Goal: Task Accomplishment & Management: Use online tool/utility

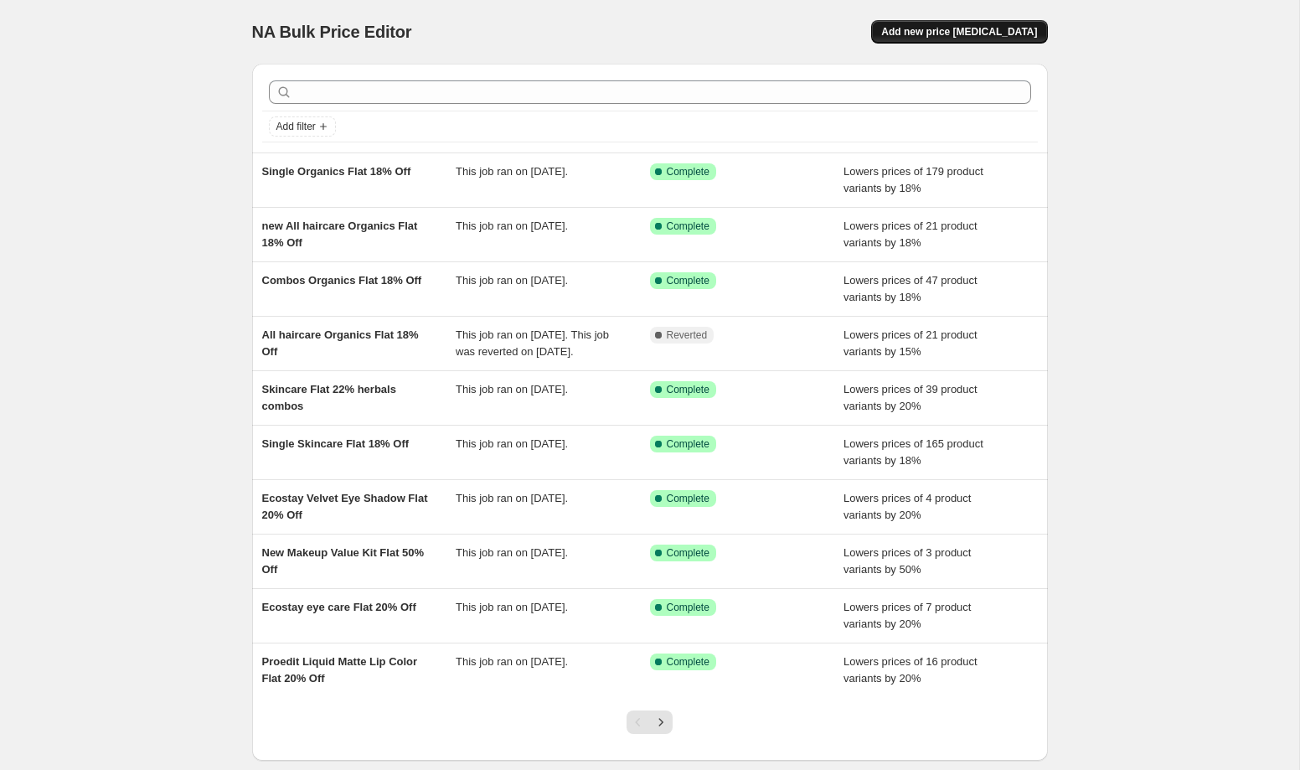
click at [956, 34] on span "Add new price [MEDICAL_DATA]" at bounding box center [959, 31] width 156 height 13
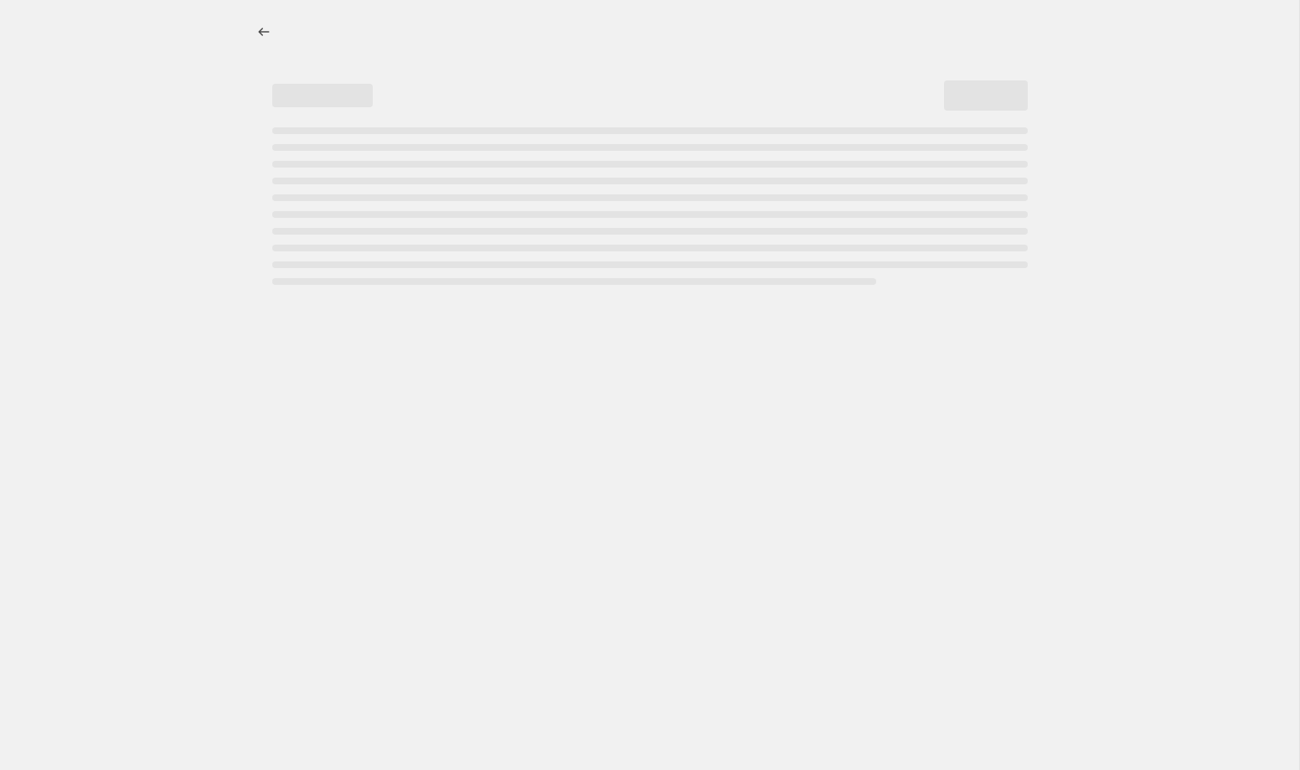
select select "percentage"
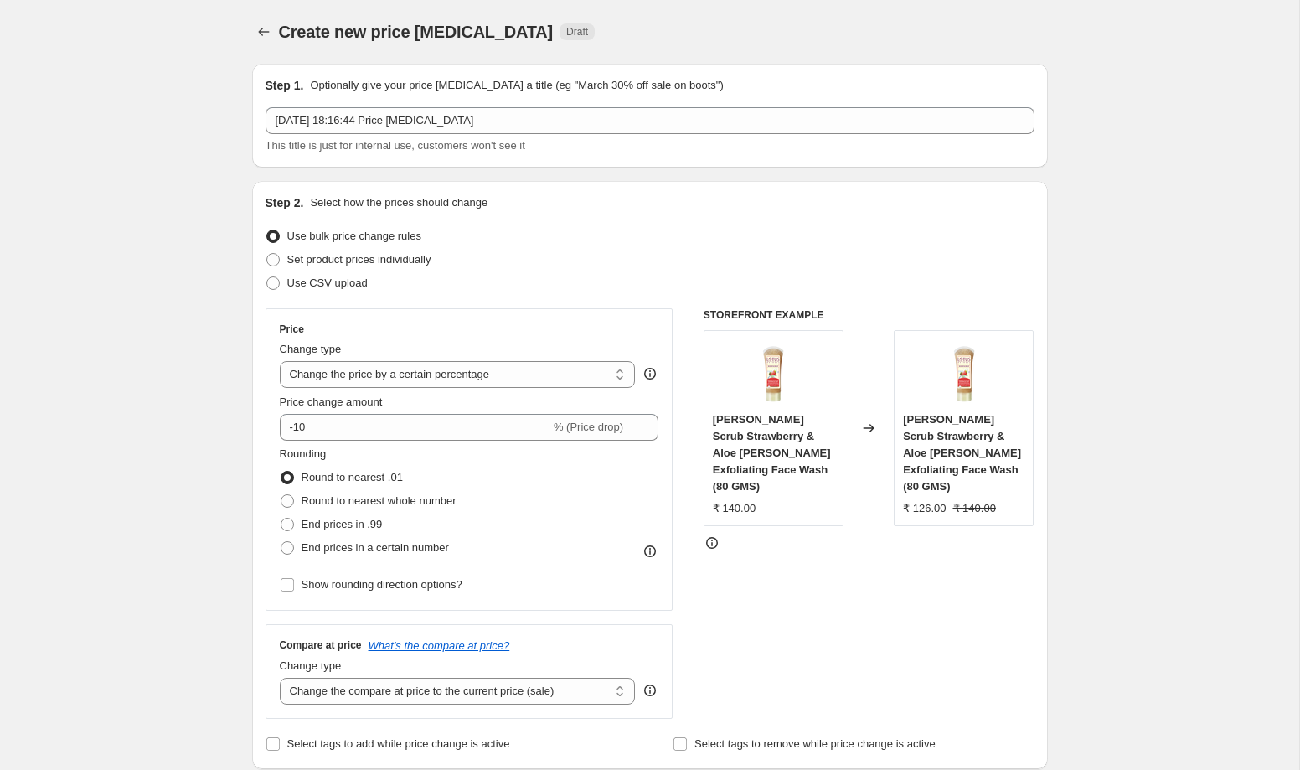
click at [419, 106] on div "Step 1. Optionally give your price change job a title (eg "March 30% off sale o…" at bounding box center [649, 115] width 769 height 77
click at [409, 136] on div "13 Sept 2025, 18:16:44 Price change job This title is just for internal use, cu…" at bounding box center [649, 130] width 769 height 47
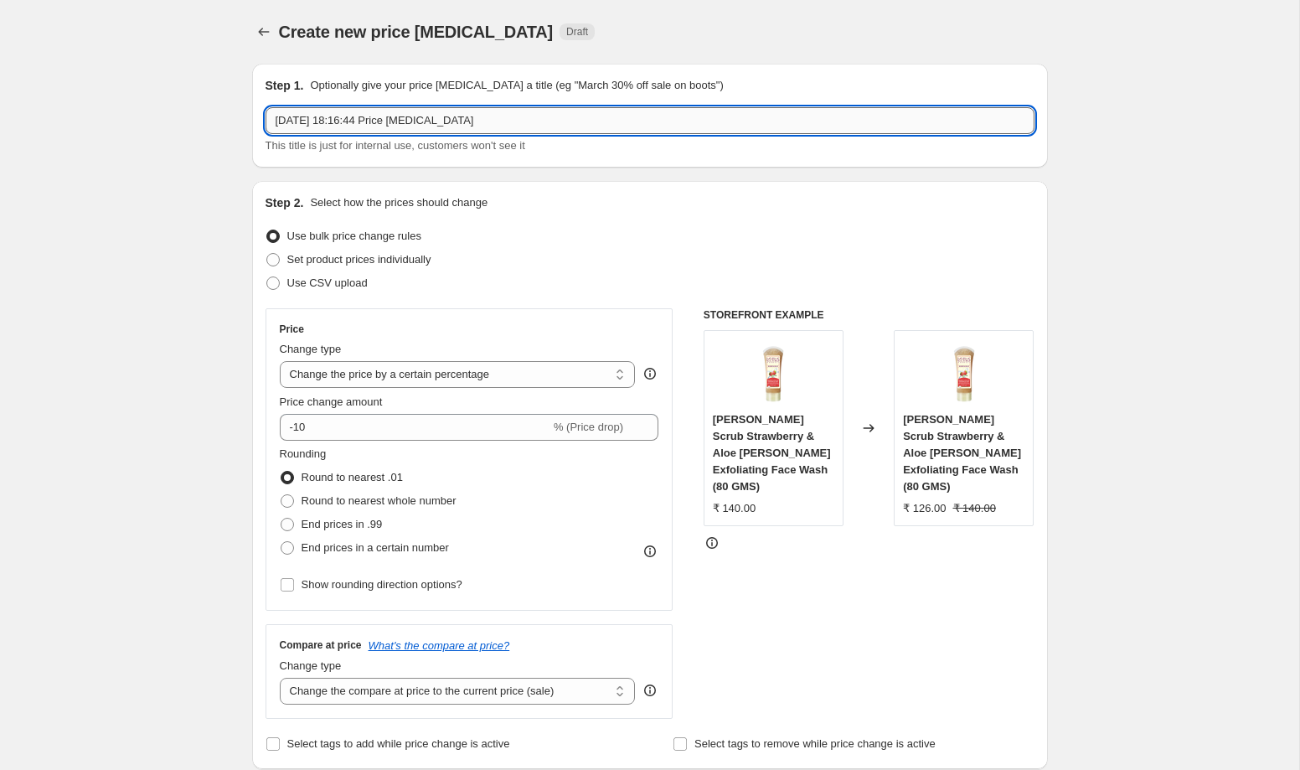
click at [417, 126] on input "13 Sept 2025, 18:16:44 Price change job" at bounding box center [649, 120] width 769 height 27
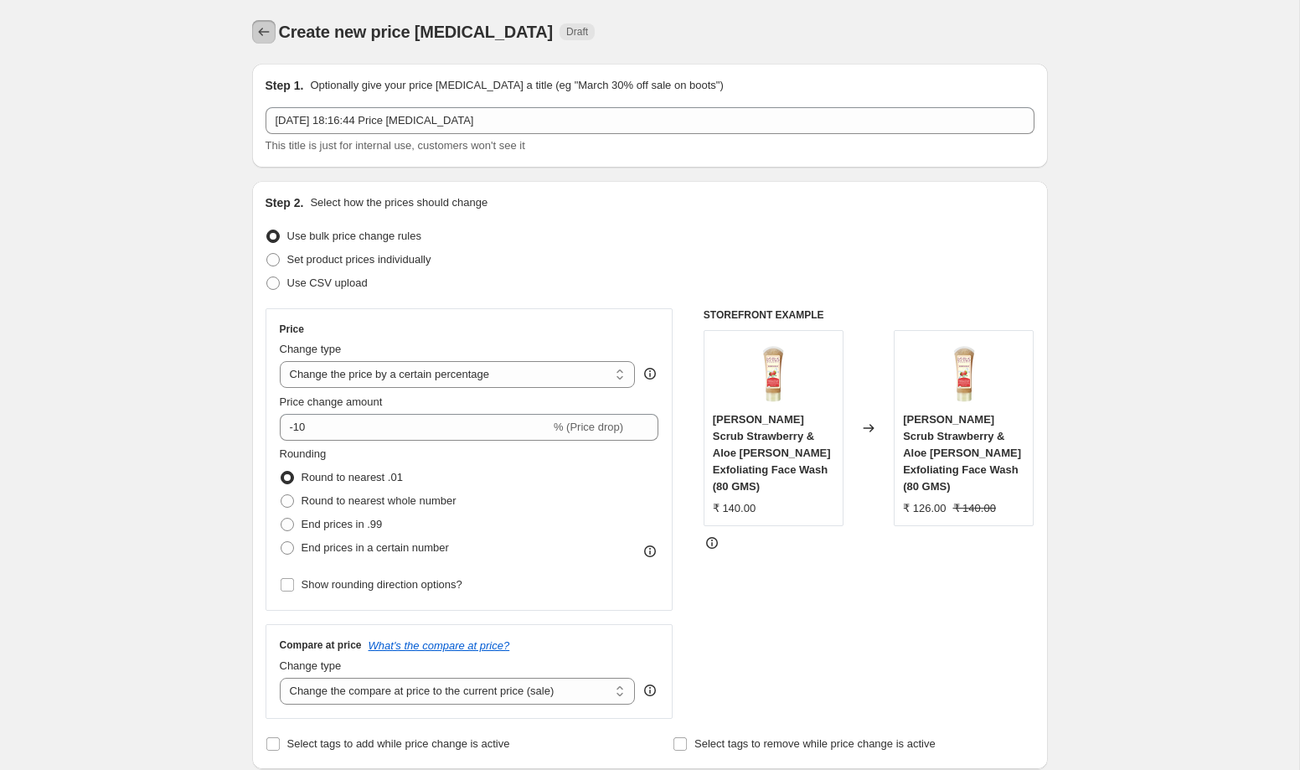
click at [258, 33] on icon "Price change jobs" at bounding box center [263, 31] width 17 height 17
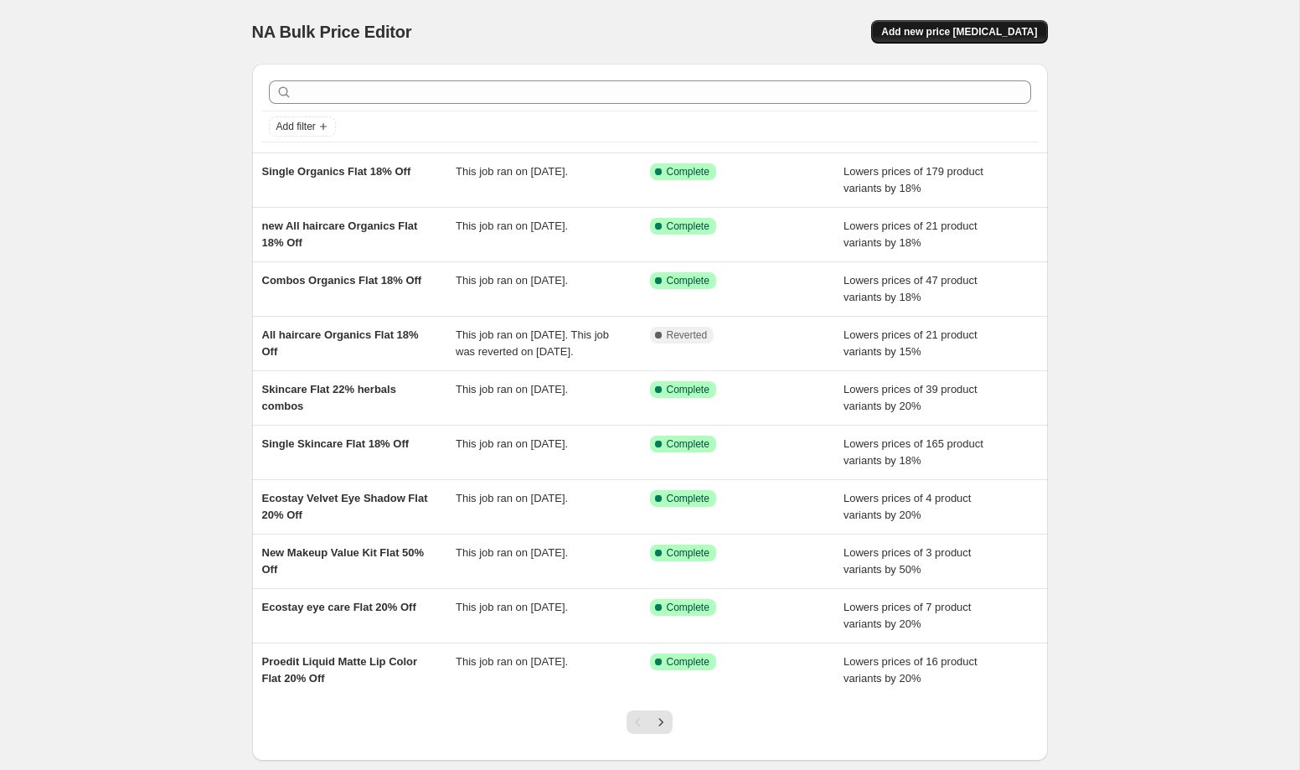
click at [976, 28] on span "Add new price [MEDICAL_DATA]" at bounding box center [959, 31] width 156 height 13
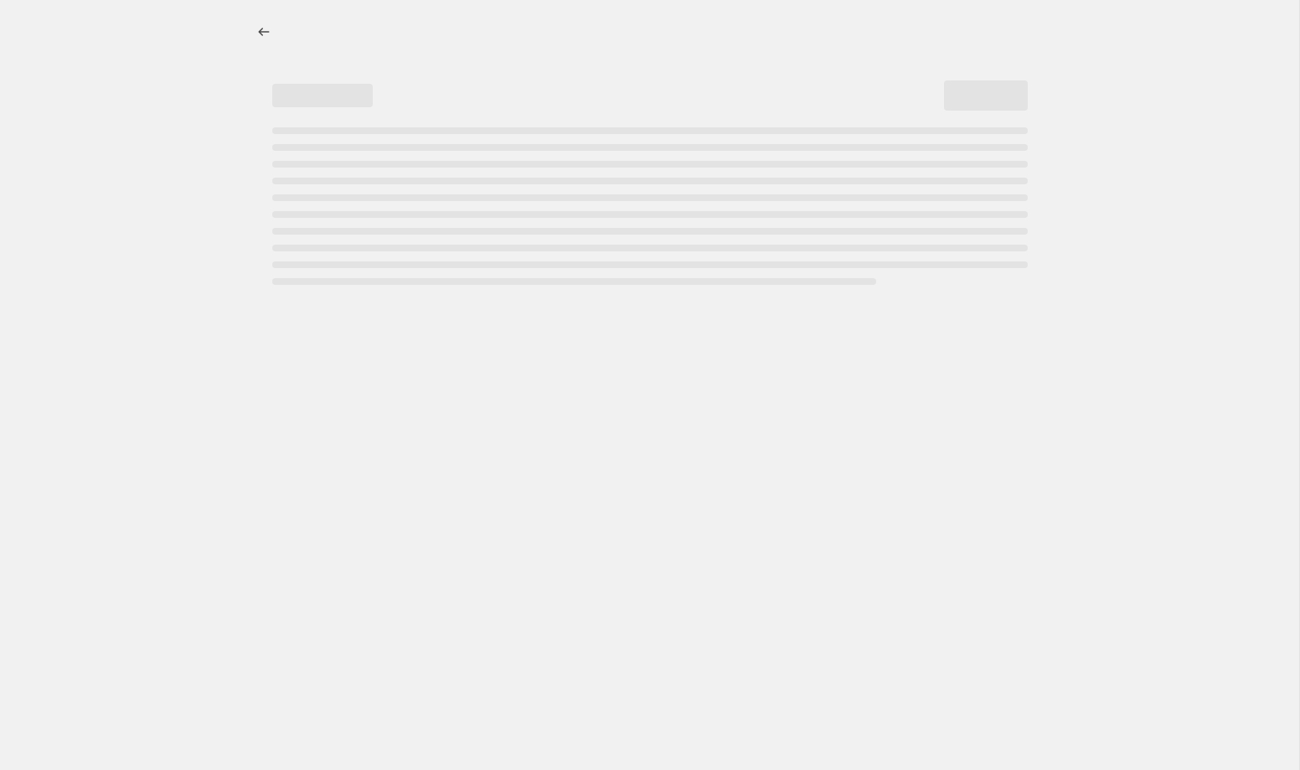
select select "percentage"
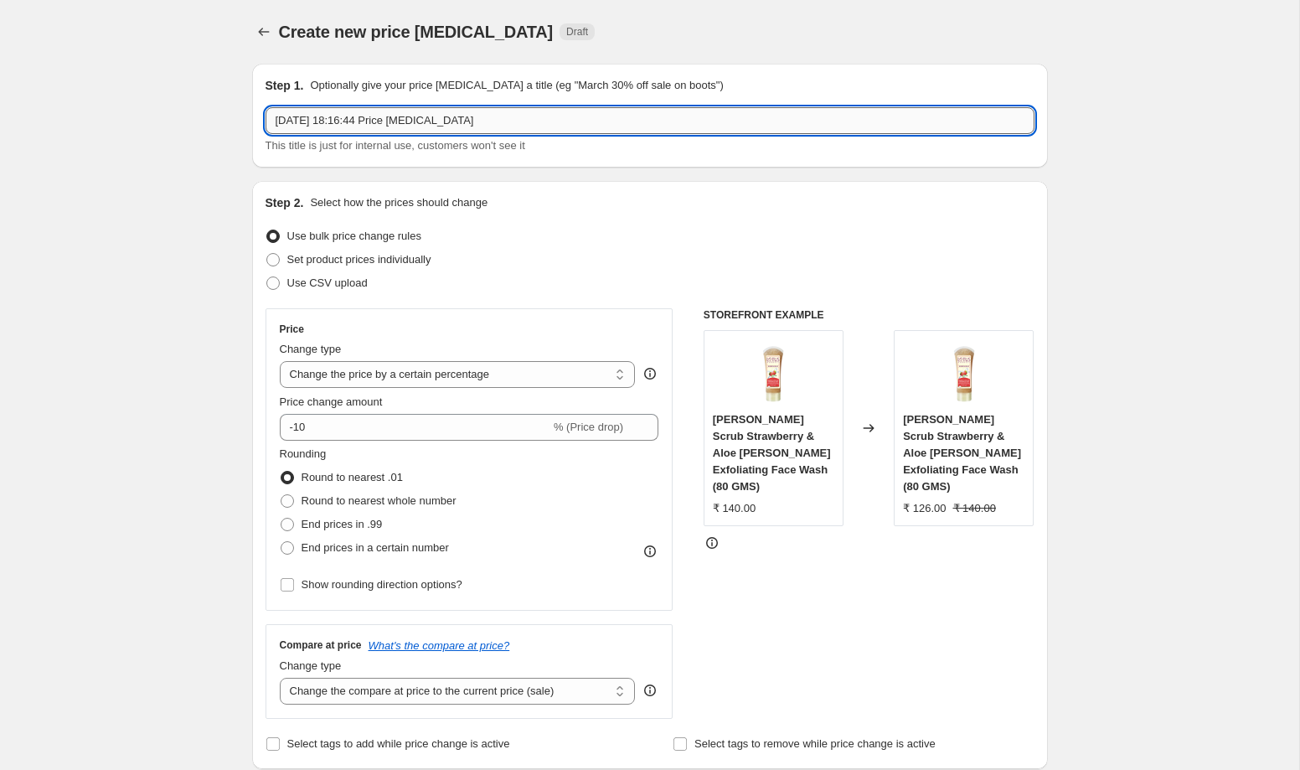
click at [424, 122] on input "13 Sept 2025, 18:16:44 Price change job" at bounding box center [649, 120] width 769 height 27
type input "Two products on makeup"
click at [365, 422] on input "-10" at bounding box center [415, 427] width 270 height 27
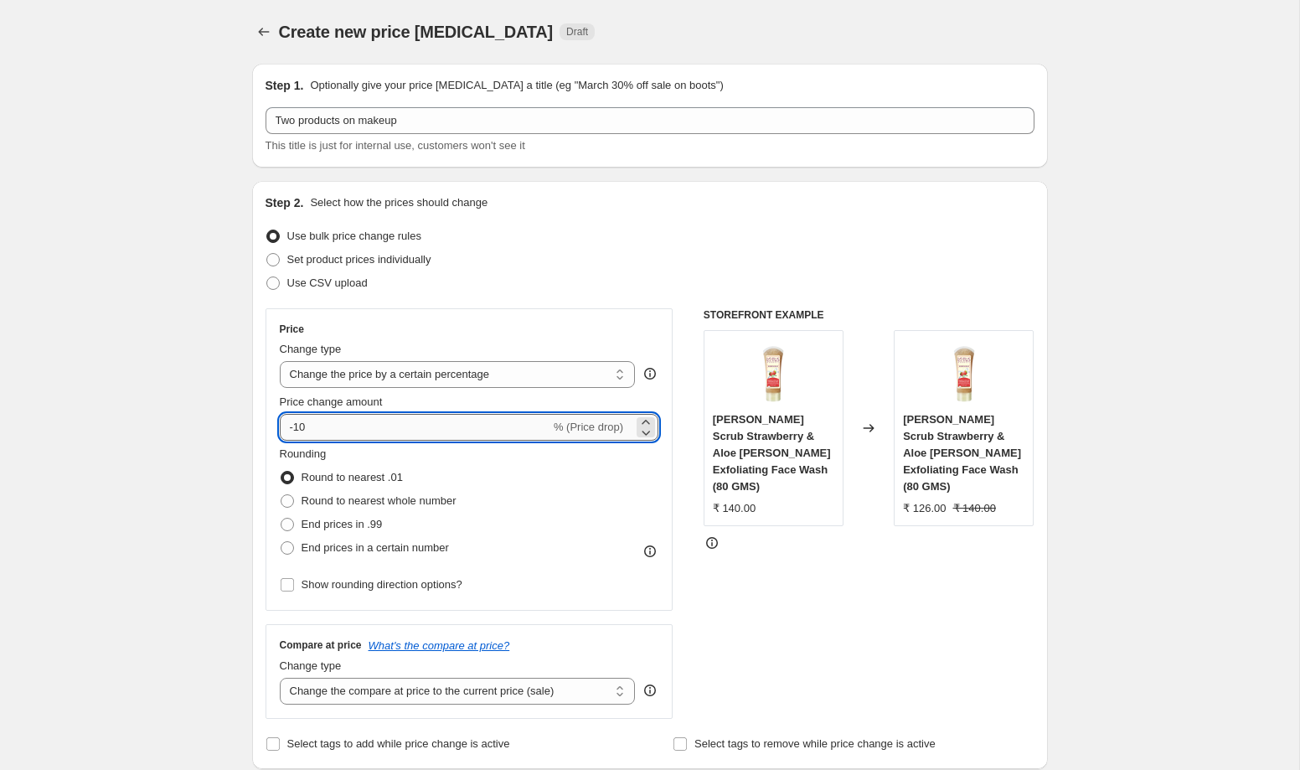
type input "-1"
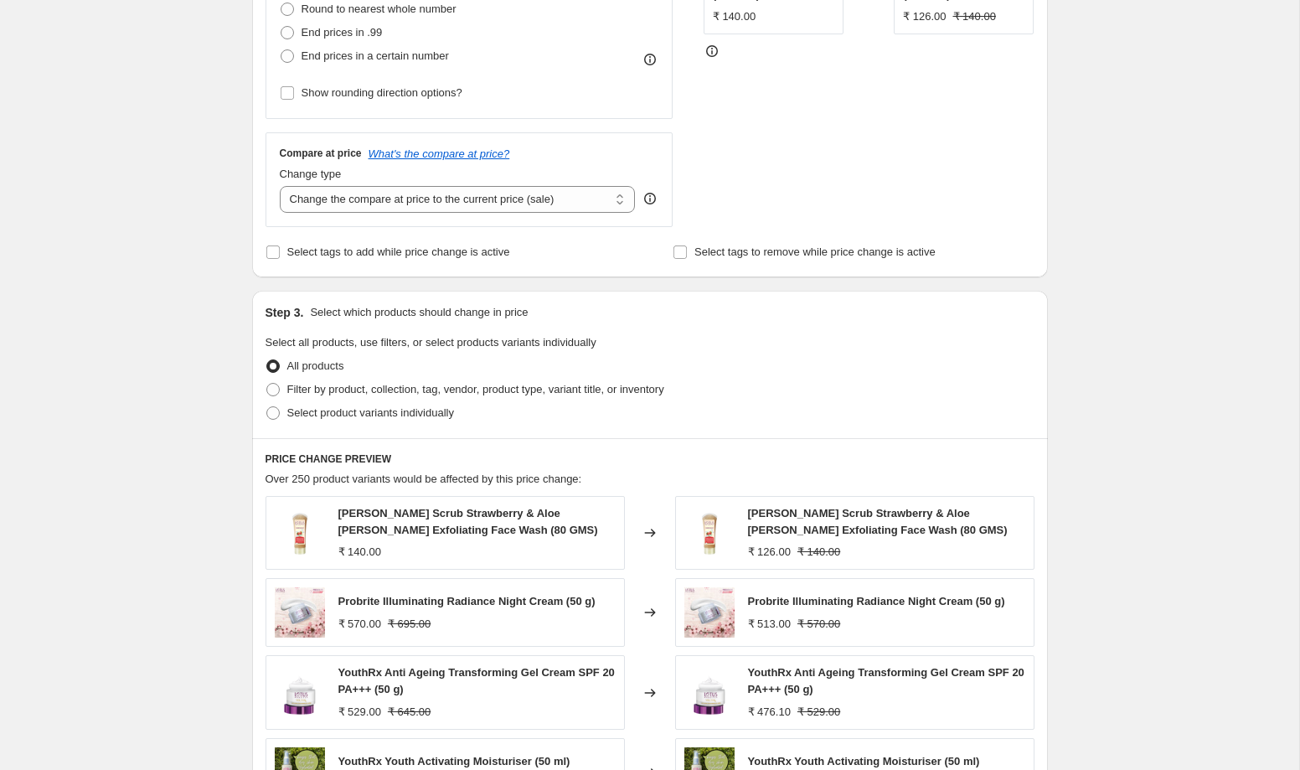
scroll to position [479, 0]
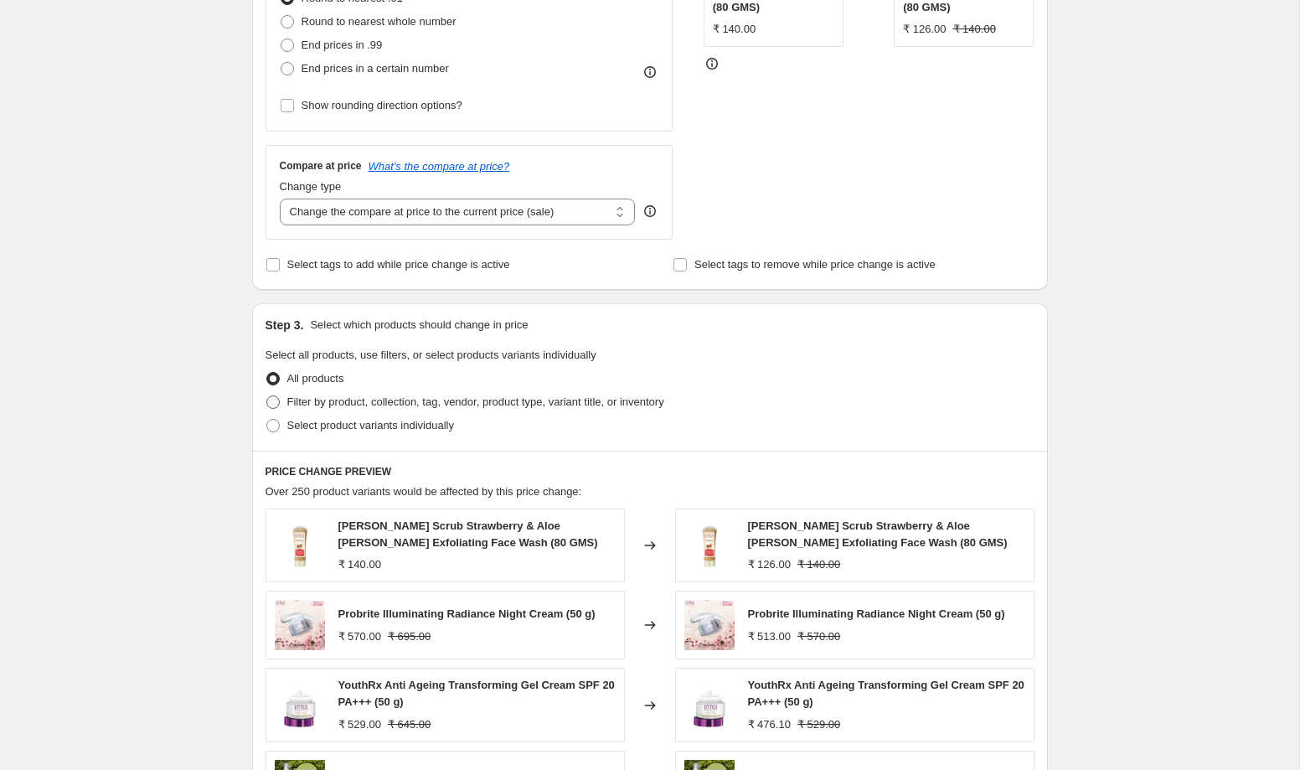
type input "-20"
click at [379, 406] on span "Filter by product, collection, tag, vendor, product type, variant title, or inv…" at bounding box center [475, 401] width 377 height 13
click at [267, 396] on input "Filter by product, collection, tag, vendor, product type, variant title, or inv…" at bounding box center [266, 395] width 1 height 1
radio input "true"
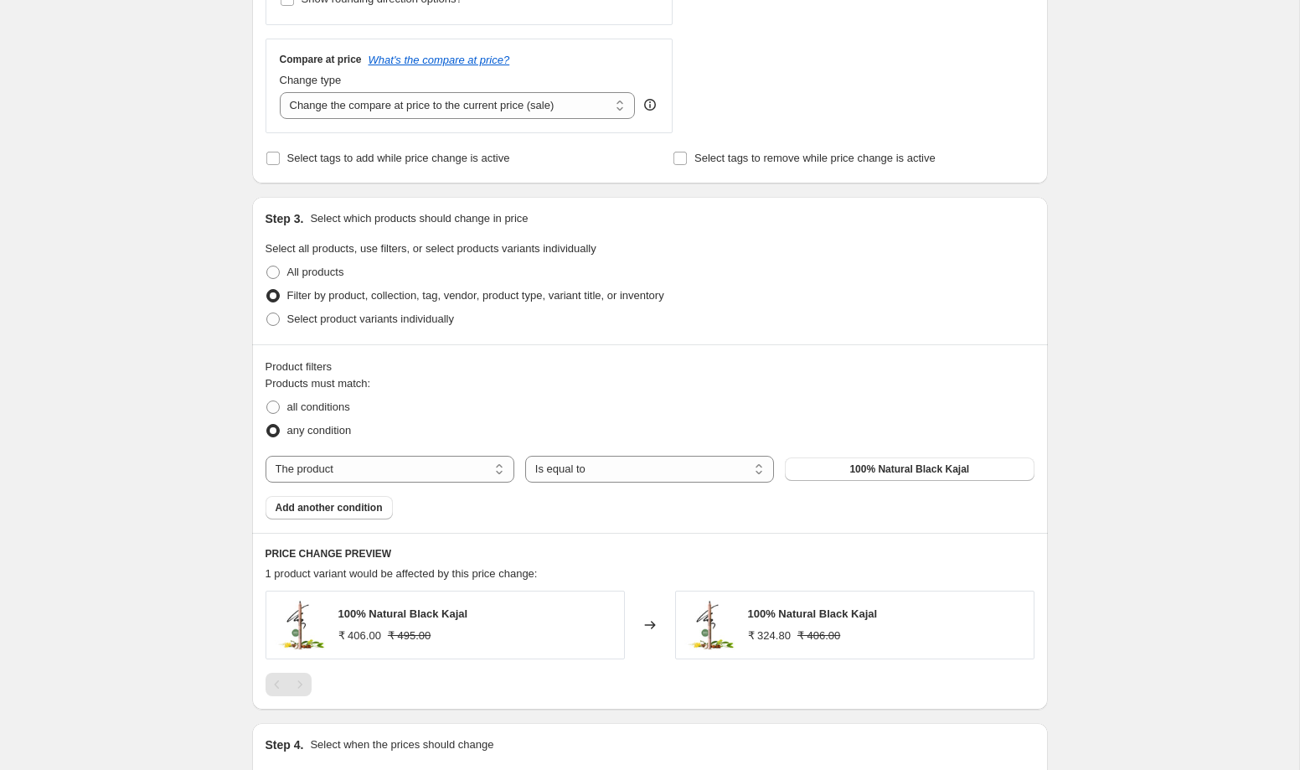
scroll to position [603, 0]
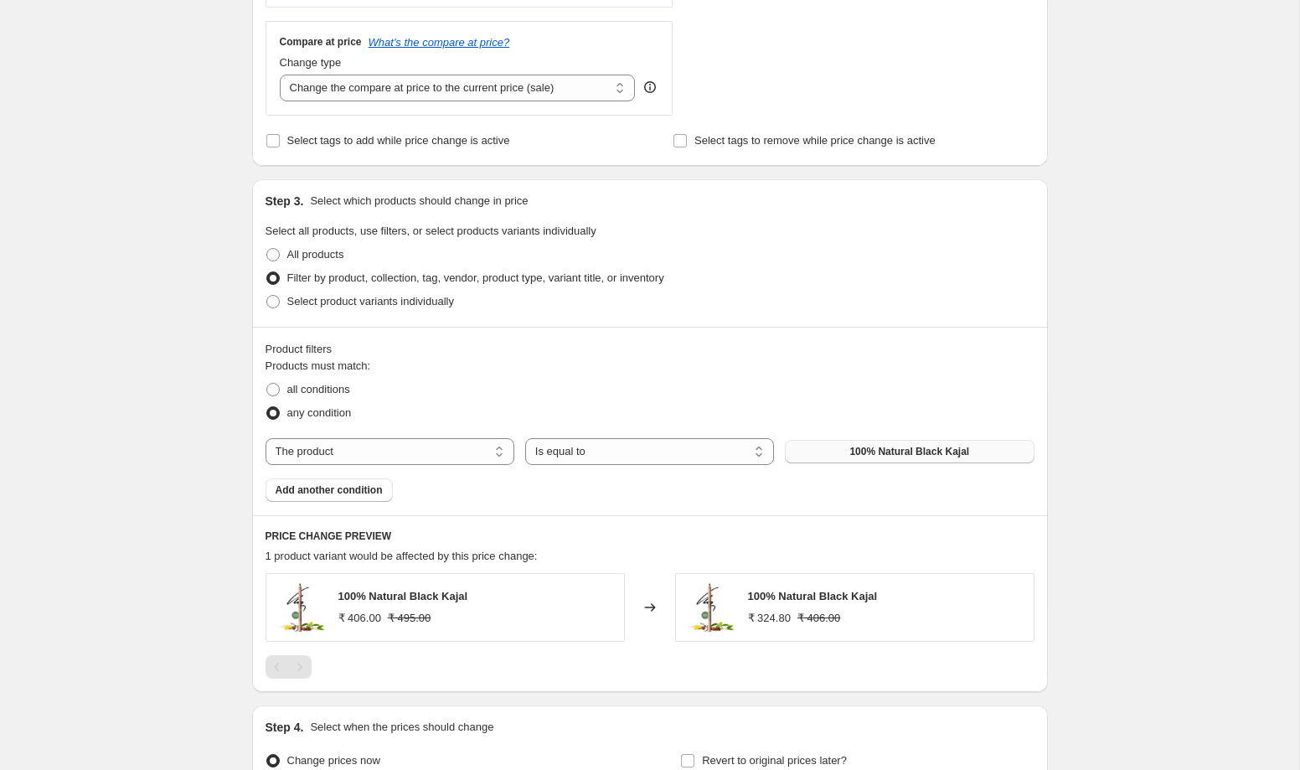
click at [935, 454] on span "100% Natural Black Kajal" at bounding box center [909, 451] width 120 height 13
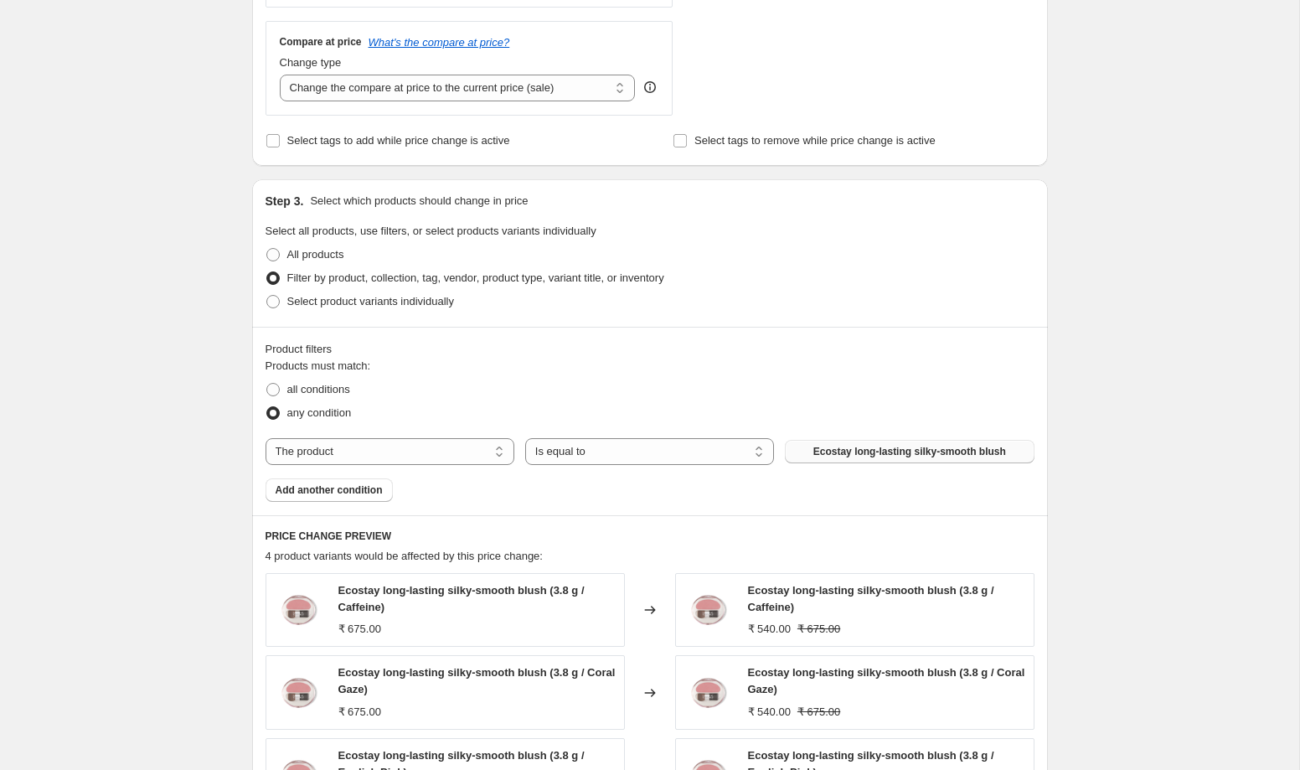
click at [380, 492] on span "Add another condition" at bounding box center [329, 489] width 107 height 13
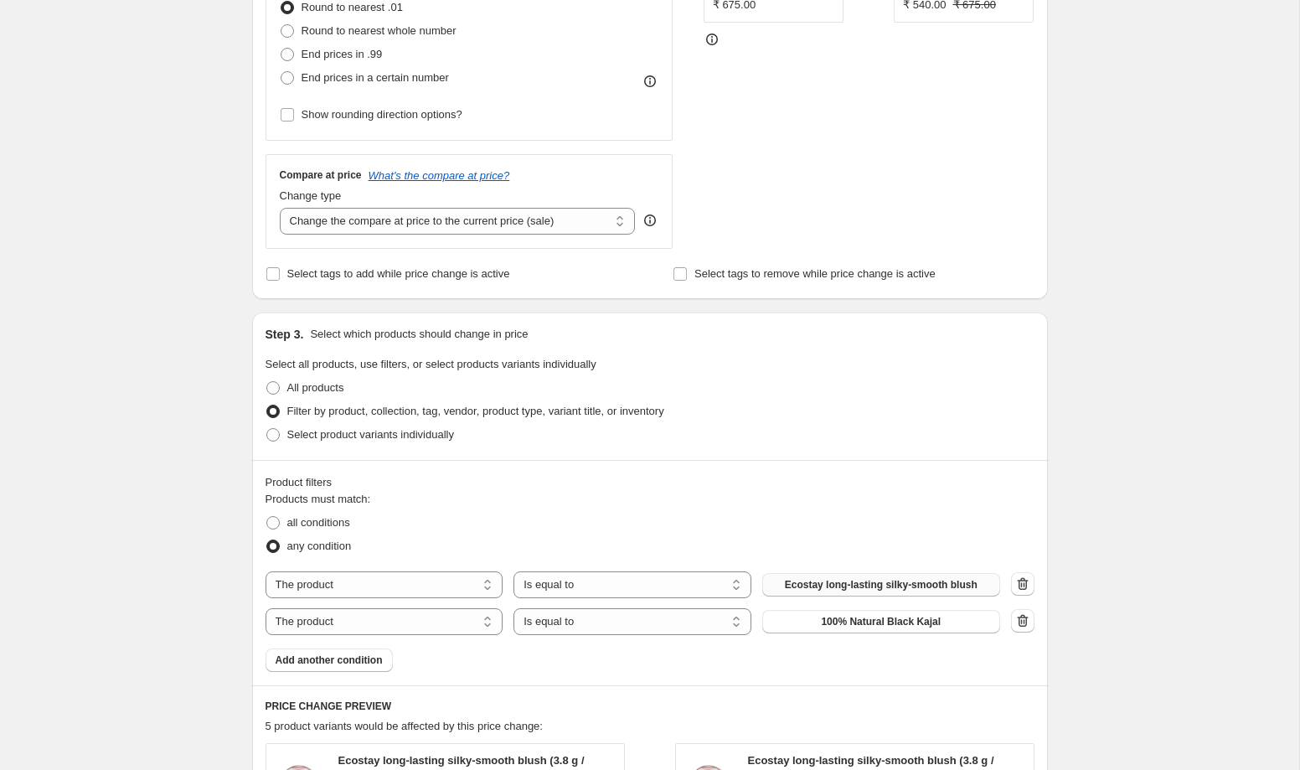
scroll to position [471, 0]
click at [931, 613] on span "100% Natural Black Kajal" at bounding box center [881, 619] width 120 height 13
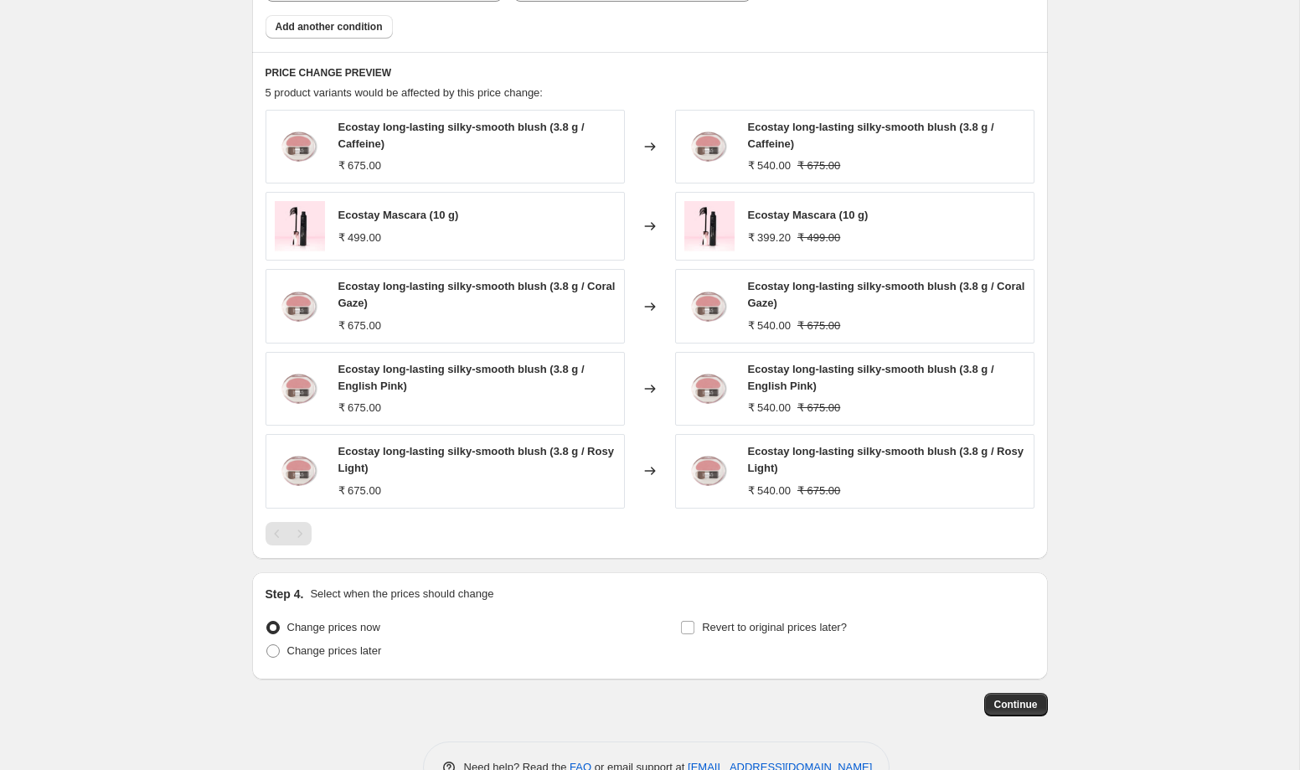
scroll to position [1151, 0]
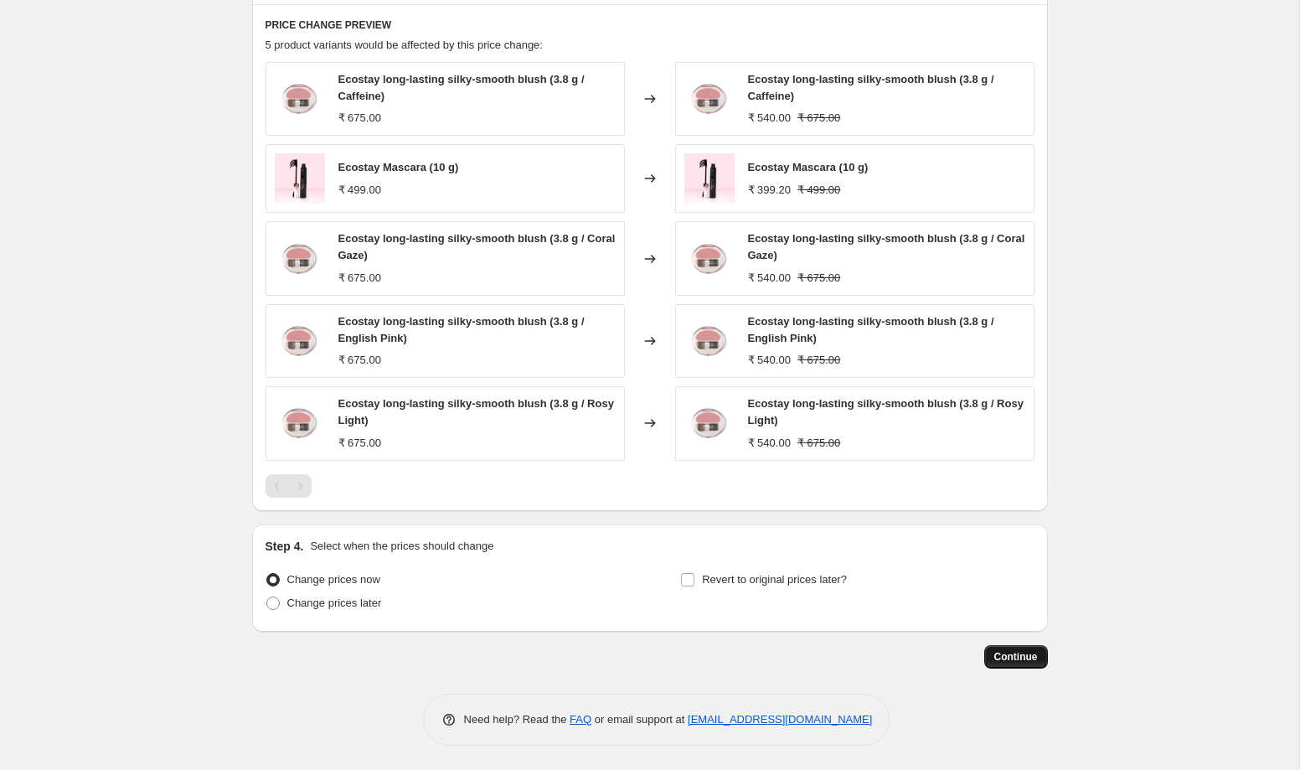
click at [1026, 657] on span "Continue" at bounding box center [1016, 656] width 44 height 13
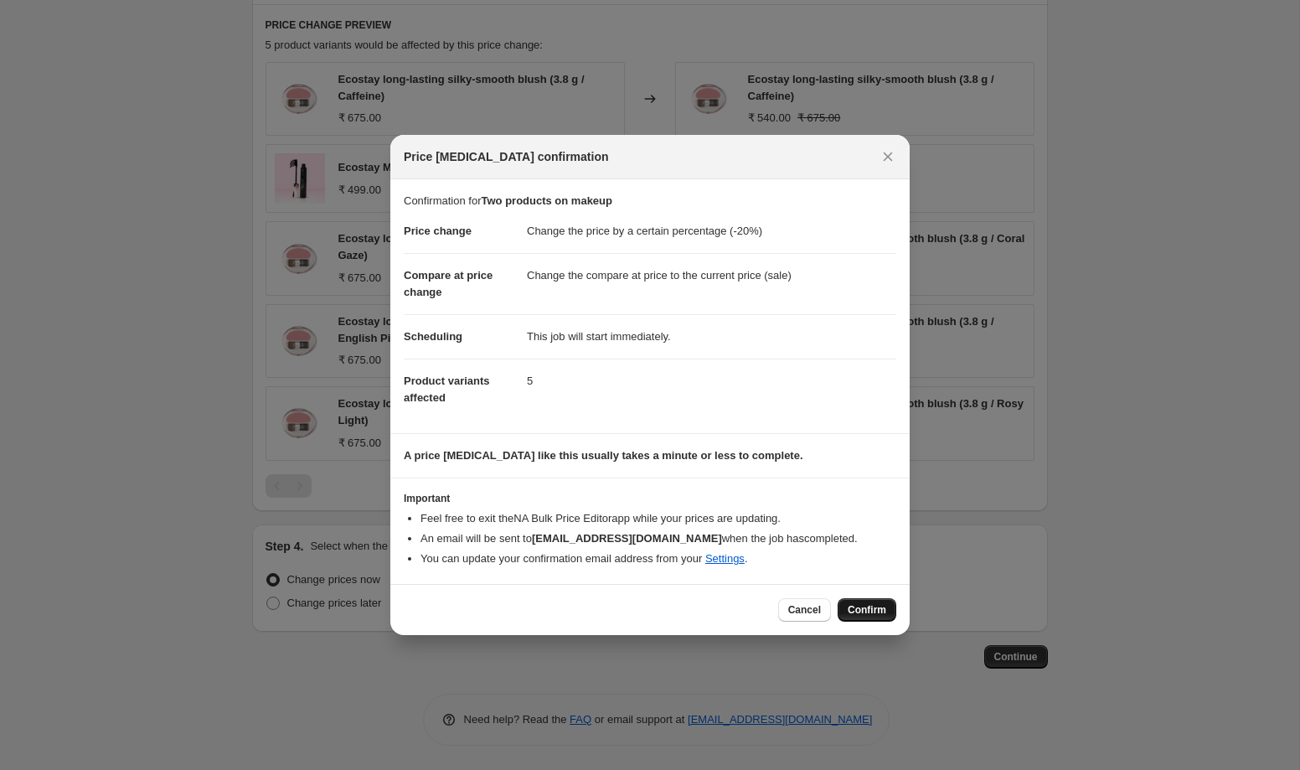
click at [865, 613] on span "Confirm" at bounding box center [866, 609] width 39 height 13
type input "Two products on makeup"
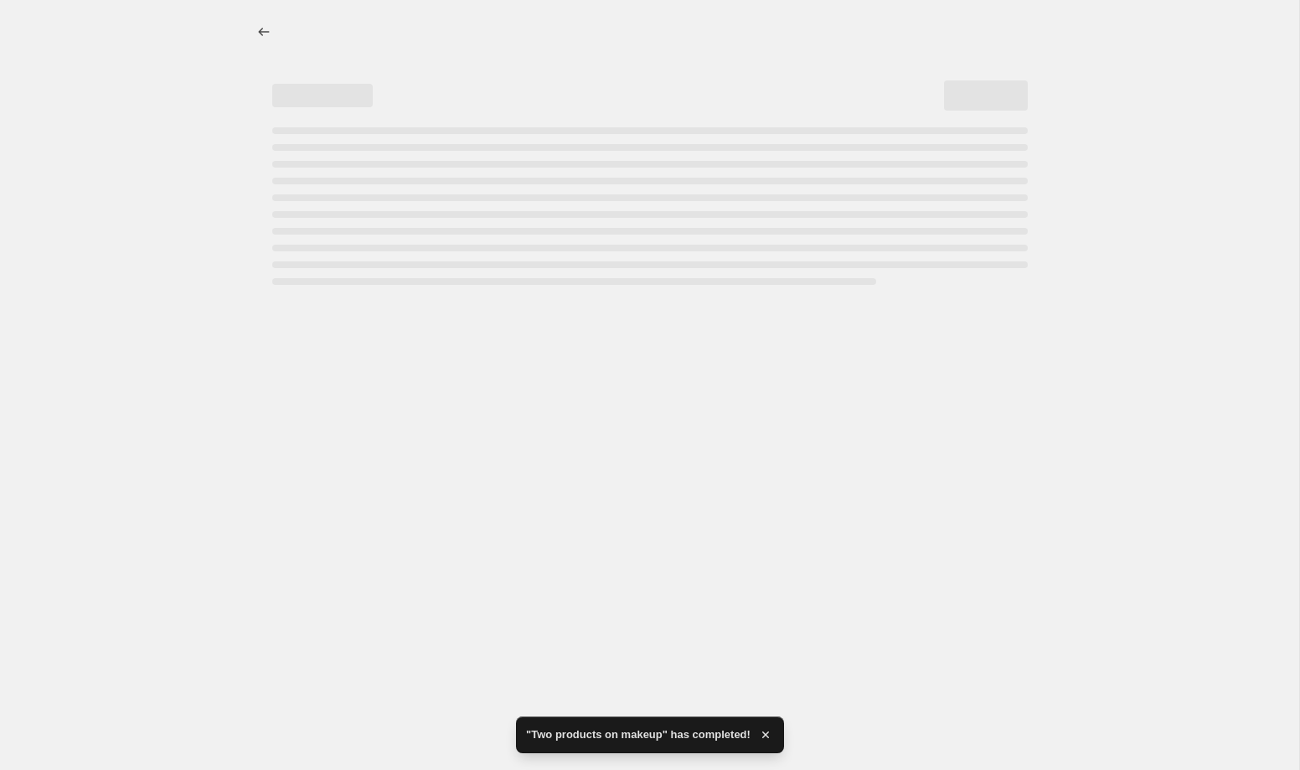
select select "percentage"
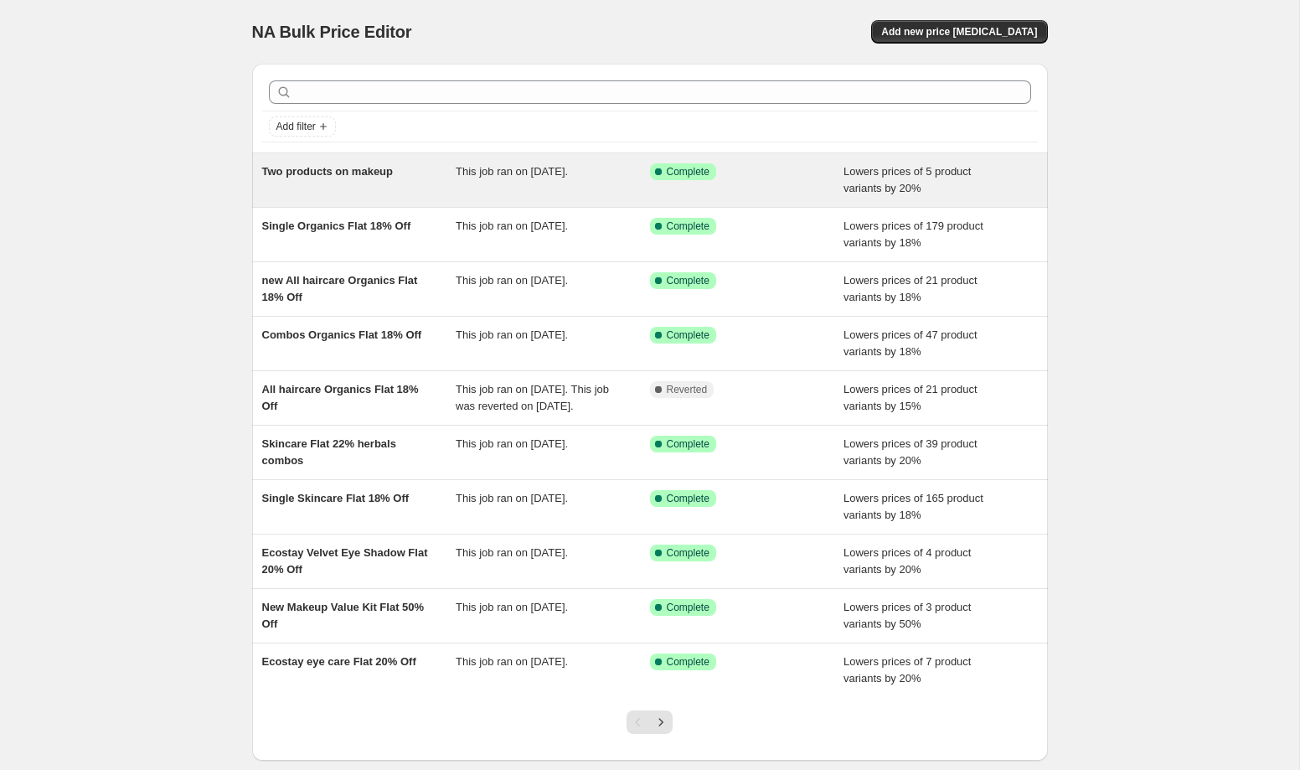
click at [413, 185] on div "Two products on makeup" at bounding box center [359, 179] width 194 height 33
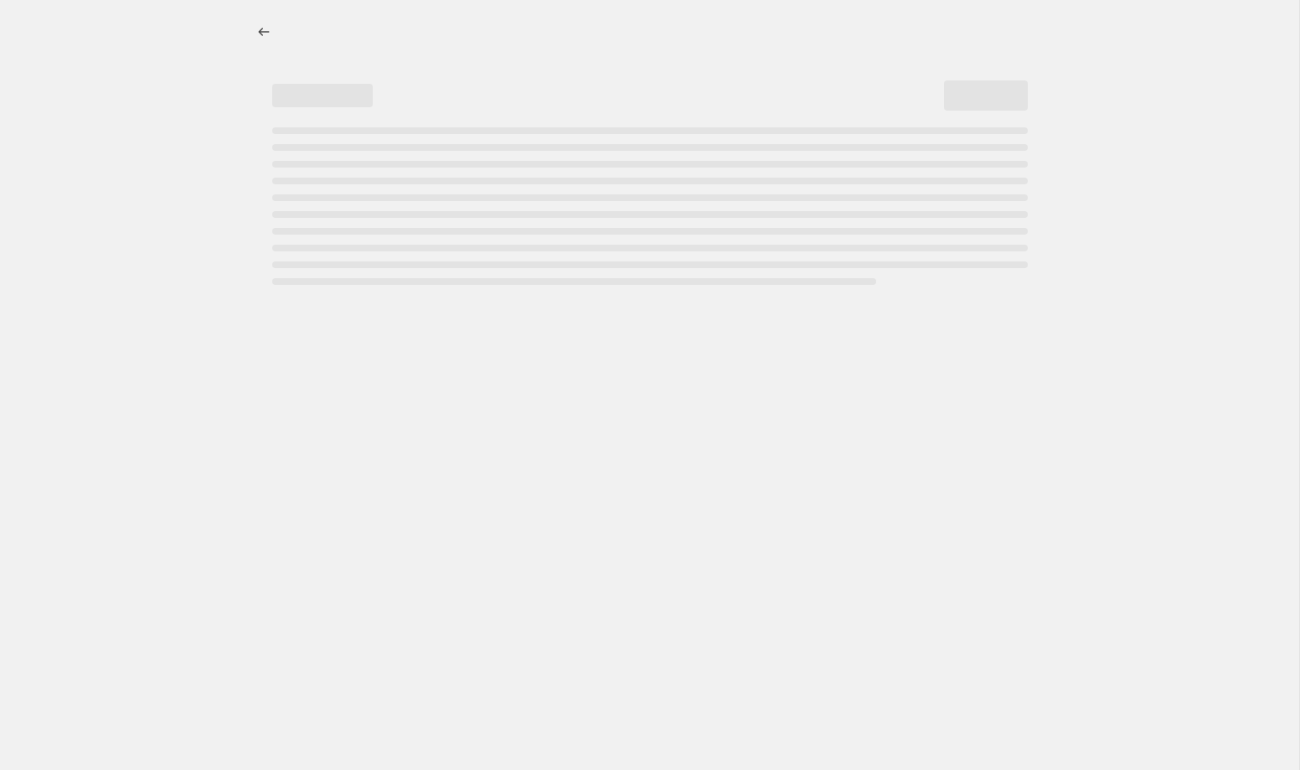
select select "percentage"
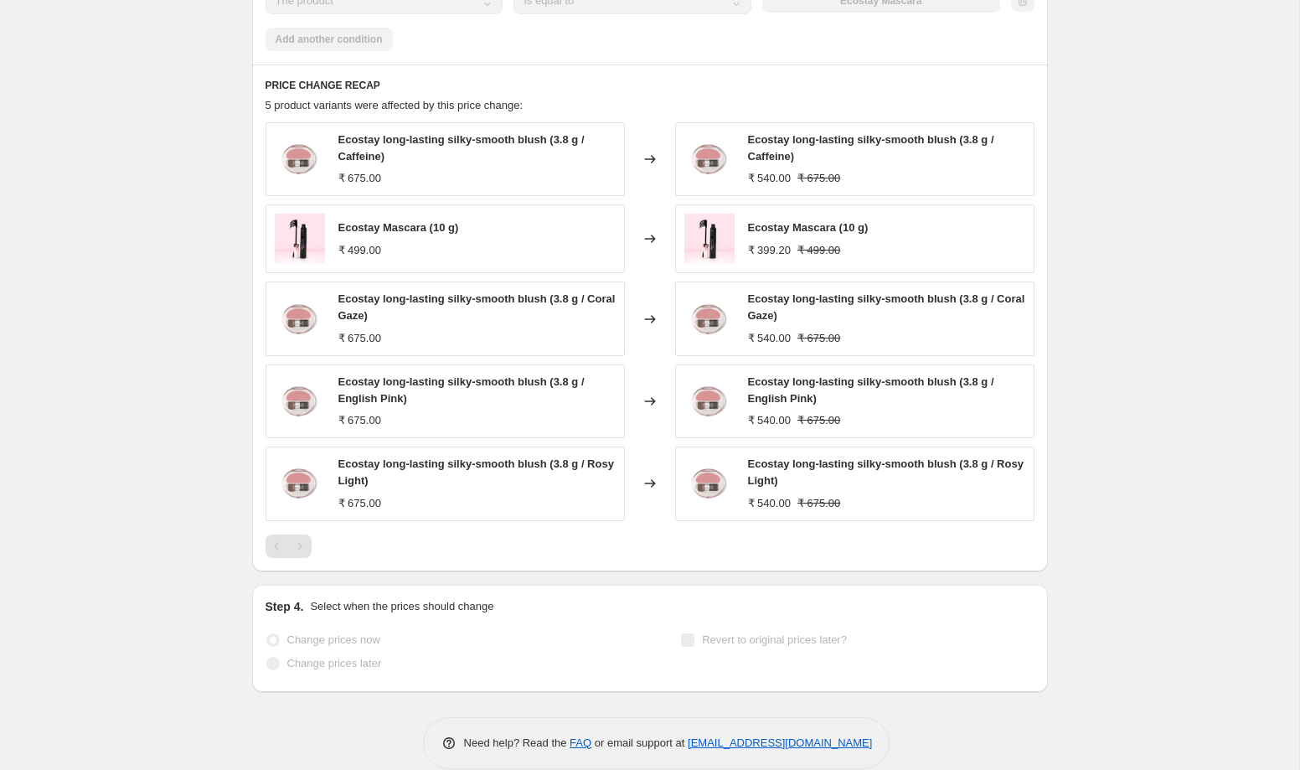
scroll to position [1246, 0]
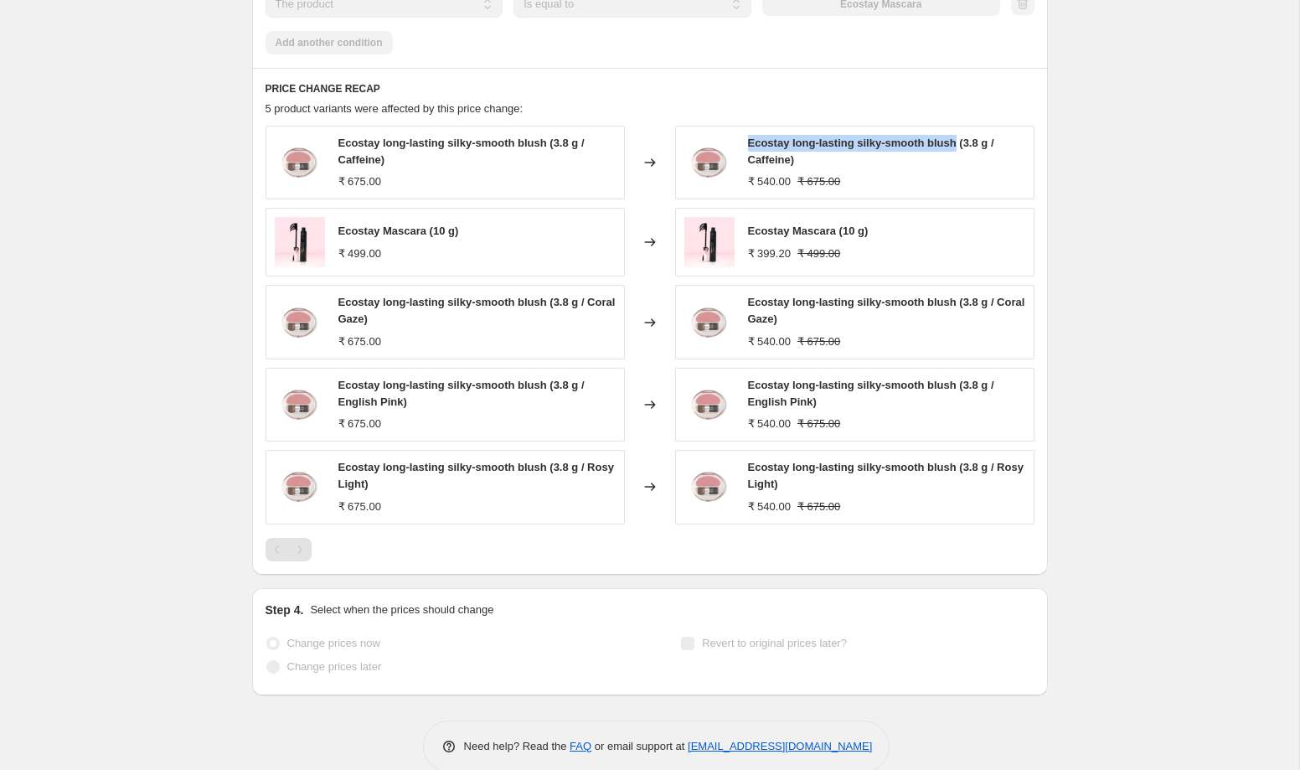
drag, startPoint x: 963, startPoint y: 141, endPoint x: 751, endPoint y: 134, distance: 212.0
click at [751, 134] on div "Ecostay long-lasting silky-smooth blush (3.8 g / Caffeine) ₹ 540.00 ₹ 675.00" at bounding box center [854, 163] width 359 height 74
copy span "Ecostay long-lasting silky-smooth blush"
